Goal: Information Seeking & Learning: Learn about a topic

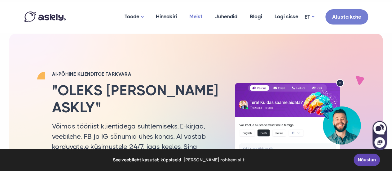
click at [199, 16] on link "Meist" at bounding box center [196, 17] width 26 height 30
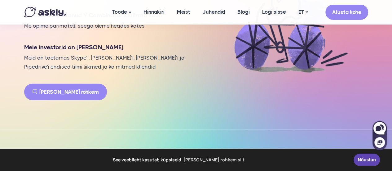
scroll to position [678, 0]
click at [82, 54] on p "Meid on toetamas Skype’i, Wise’i, Bolt’i ja Pipedrive’i endised tiimi liikmed j…" at bounding box center [106, 63] width 164 height 18
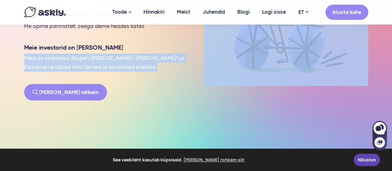
click at [82, 54] on p "Meid on toetamas Skype’i, Wise’i, Bolt’i ja Pipedrive’i endised tiimi liikmed j…" at bounding box center [106, 63] width 164 height 18
copy div "Meid on toetamas Skype’i, Wise’i, Bolt’i ja Pipedrive’i endised tiimi liikmed j…"
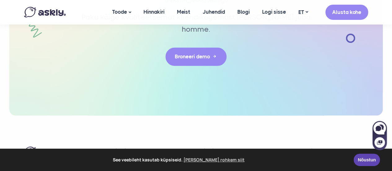
scroll to position [1517, 0]
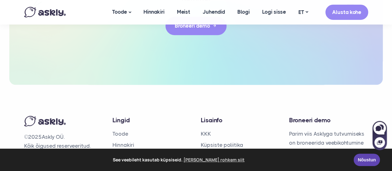
click at [51, 11] on img at bounding box center [45, 12] width 42 height 11
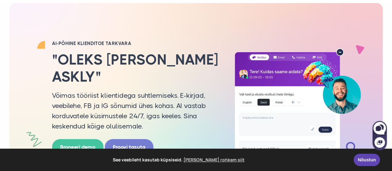
scroll to position [28, 0]
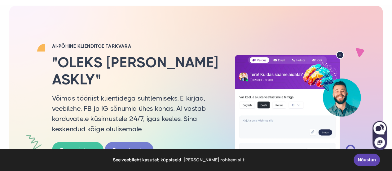
click at [99, 97] on p "Võimas tööriist klientidega suhtlemiseks. E-kirjad, veebilehe, FB ja IG sõnumid…" at bounding box center [135, 113] width 167 height 41
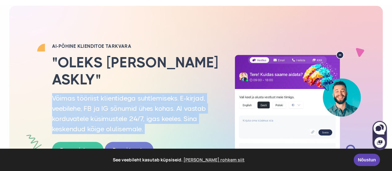
click at [99, 97] on p "Võimas tööriist klientidega suhtlemiseks. E-kirjad, veebilehe, FB ja IG sõnumid…" at bounding box center [135, 113] width 167 height 41
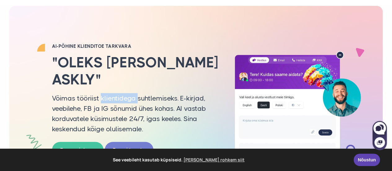
click at [99, 97] on p "Võimas tööriist klientidega suhtlemiseks. E-kirjad, veebilehe, FB ja IG sõnumid…" at bounding box center [135, 113] width 167 height 41
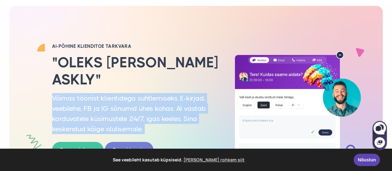
click at [99, 97] on p "Võimas tööriist klientidega suhtlemiseks. E-kirjad, veebilehe, FB ja IG sõnumid…" at bounding box center [135, 113] width 167 height 41
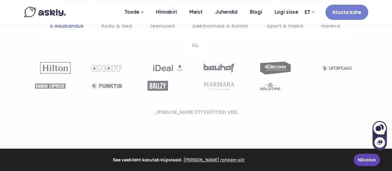
scroll to position [259, 0]
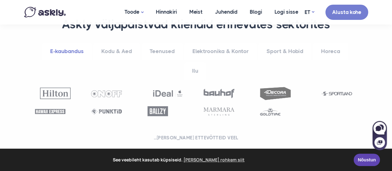
click at [119, 53] on link "Kodu & Aed" at bounding box center [116, 51] width 47 height 17
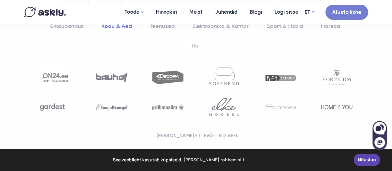
scroll to position [285, 0]
click at [167, 26] on link "Teenused" at bounding box center [162, 25] width 41 height 17
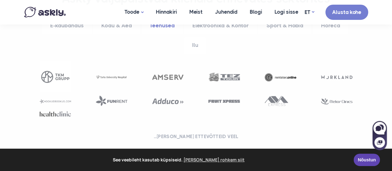
scroll to position [276, 0]
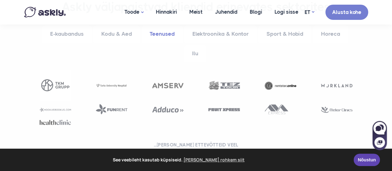
click at [214, 31] on link "Elektroonika & Kontor" at bounding box center [220, 33] width 73 height 17
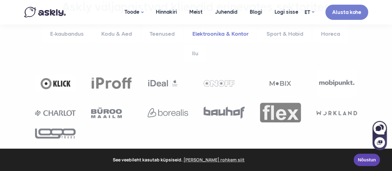
click at [278, 31] on link "Sport & Hobid" at bounding box center [284, 33] width 53 height 17
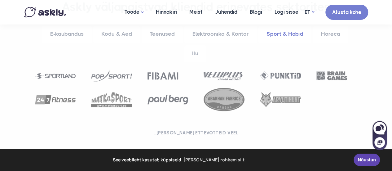
click at [331, 34] on link "Horeca" at bounding box center [330, 33] width 35 height 17
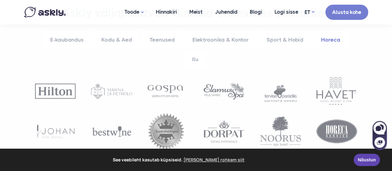
scroll to position [270, 0]
